Goal: Find specific page/section: Find specific page/section

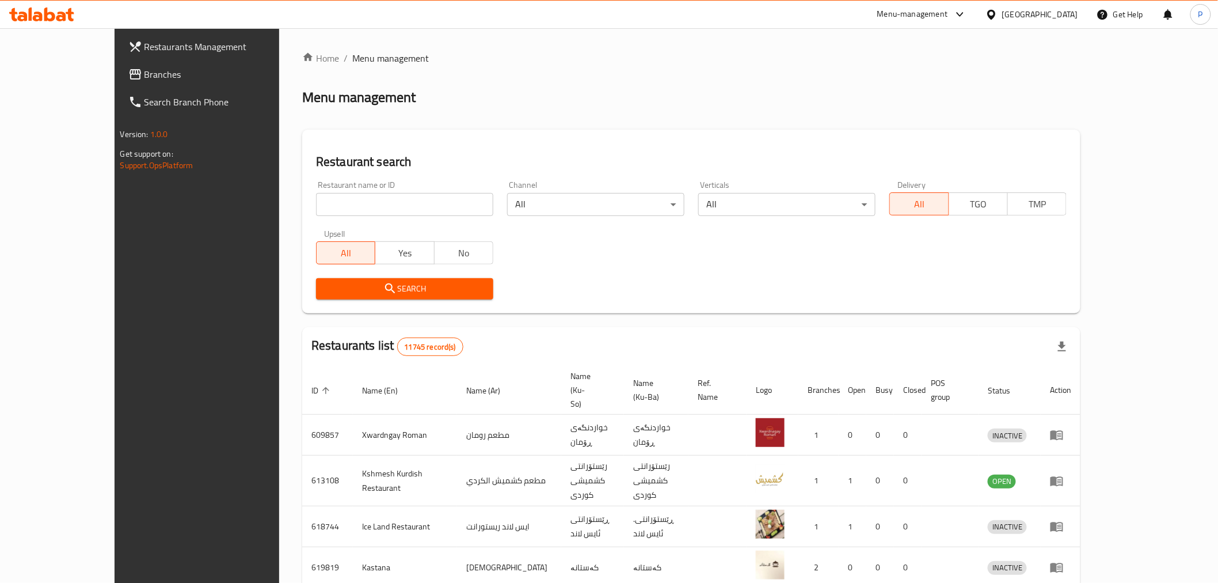
click at [374, 197] on input "search" at bounding box center [404, 204] width 177 height 23
type input "veloce"
click button "Search" at bounding box center [404, 288] width 177 height 21
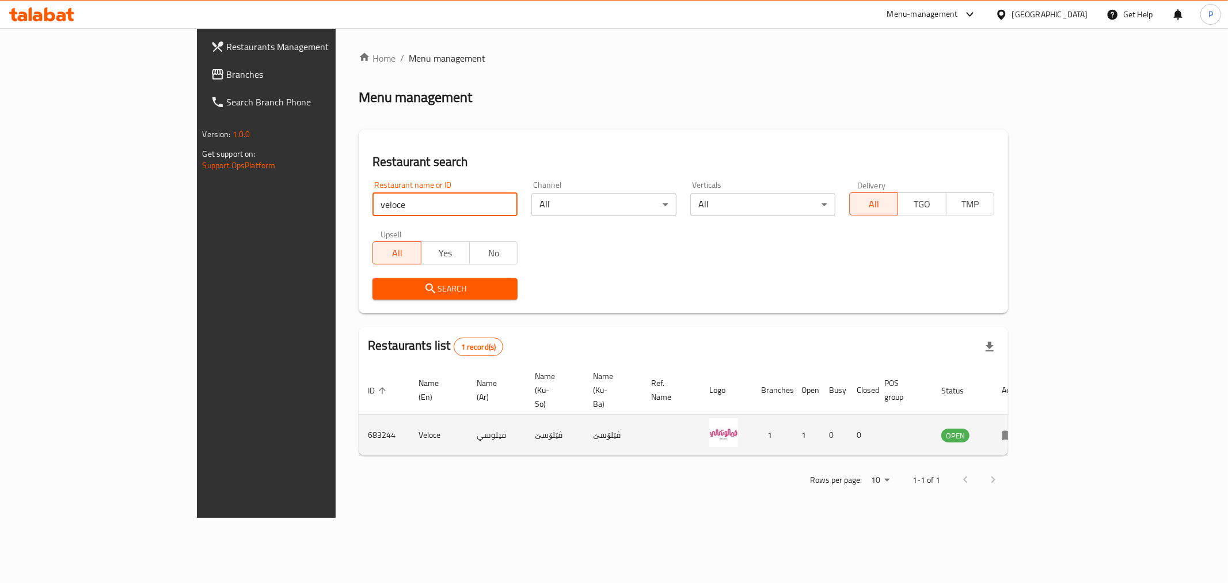
click at [1023, 428] on link "enhanced table" at bounding box center [1012, 435] width 21 height 14
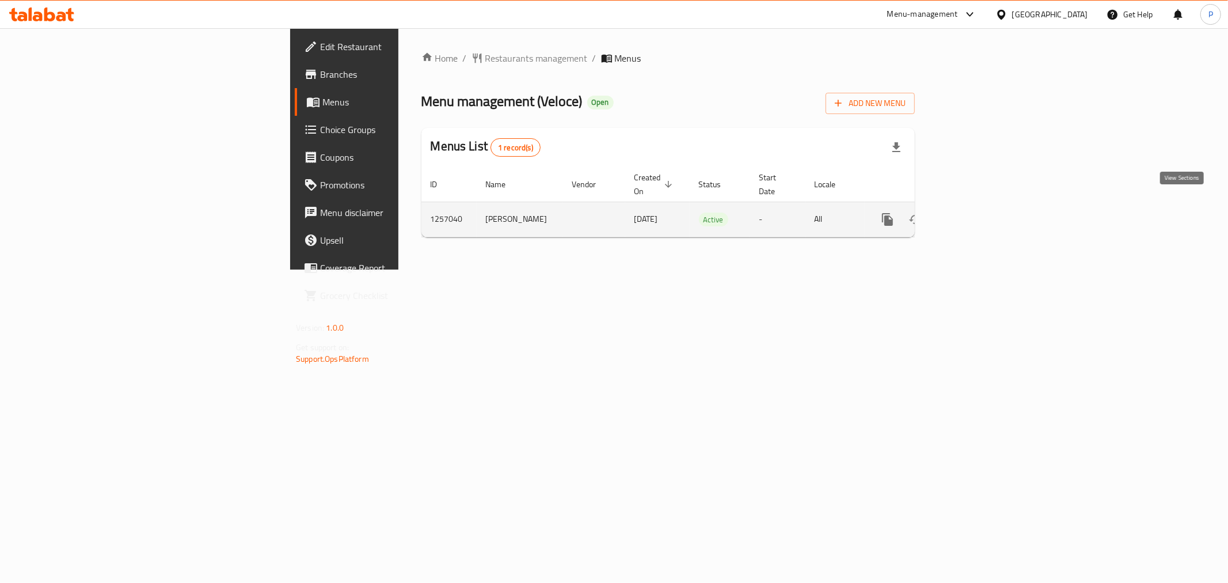
click at [978, 212] on icon "enhanced table" at bounding box center [971, 219] width 14 height 14
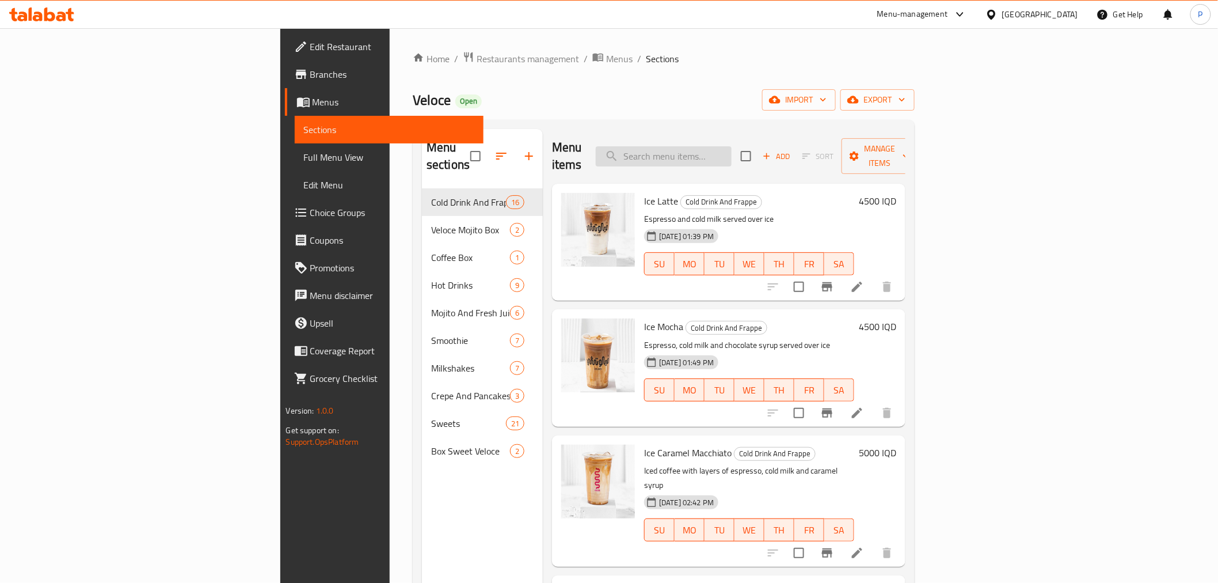
click at [732, 151] on input "search" at bounding box center [664, 156] width 136 height 20
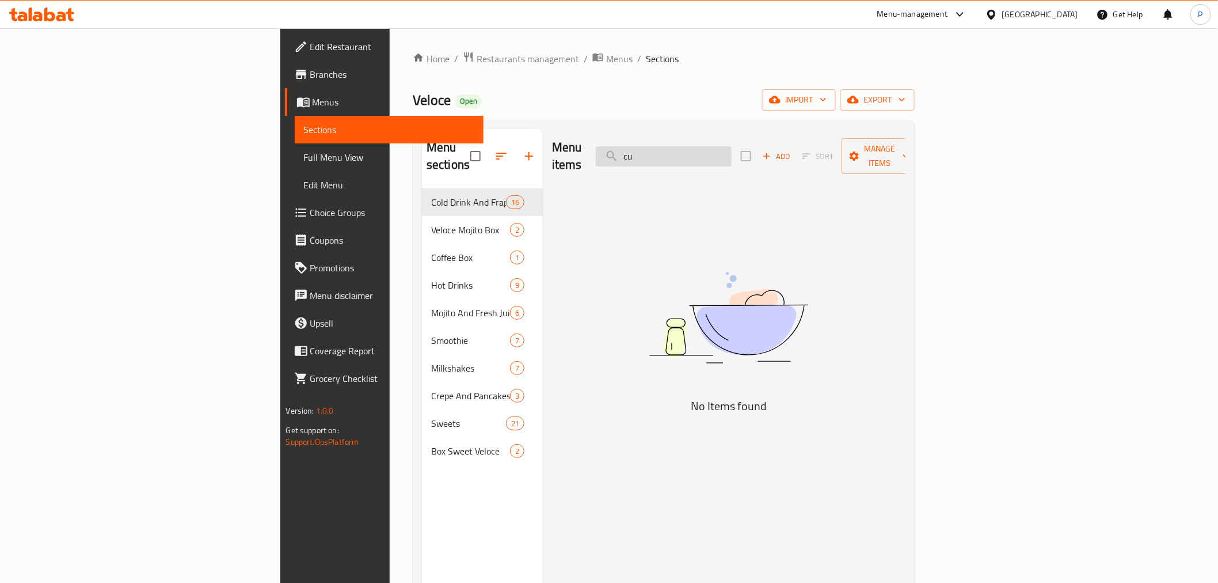
type input "c"
type input "ko"
